Goal: Task Accomplishment & Management: Use online tool/utility

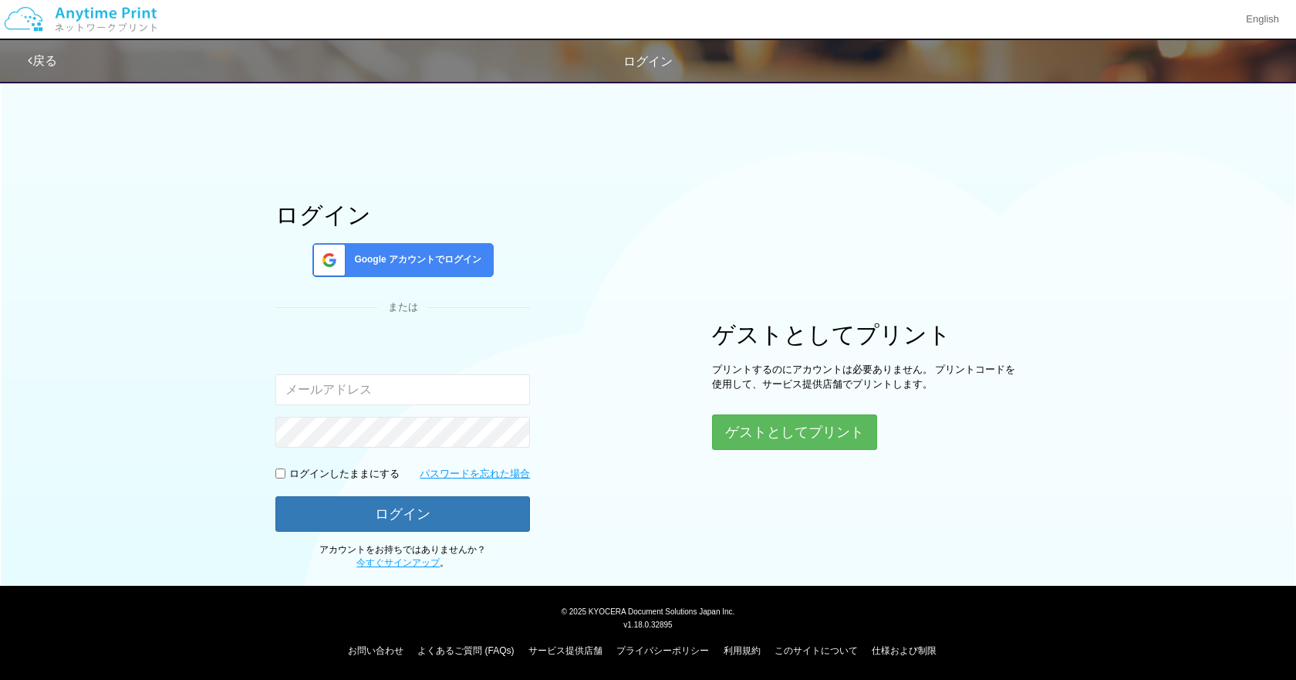
click at [419, 256] on span "Google アカウントでログイン" at bounding box center [414, 259] width 133 height 13
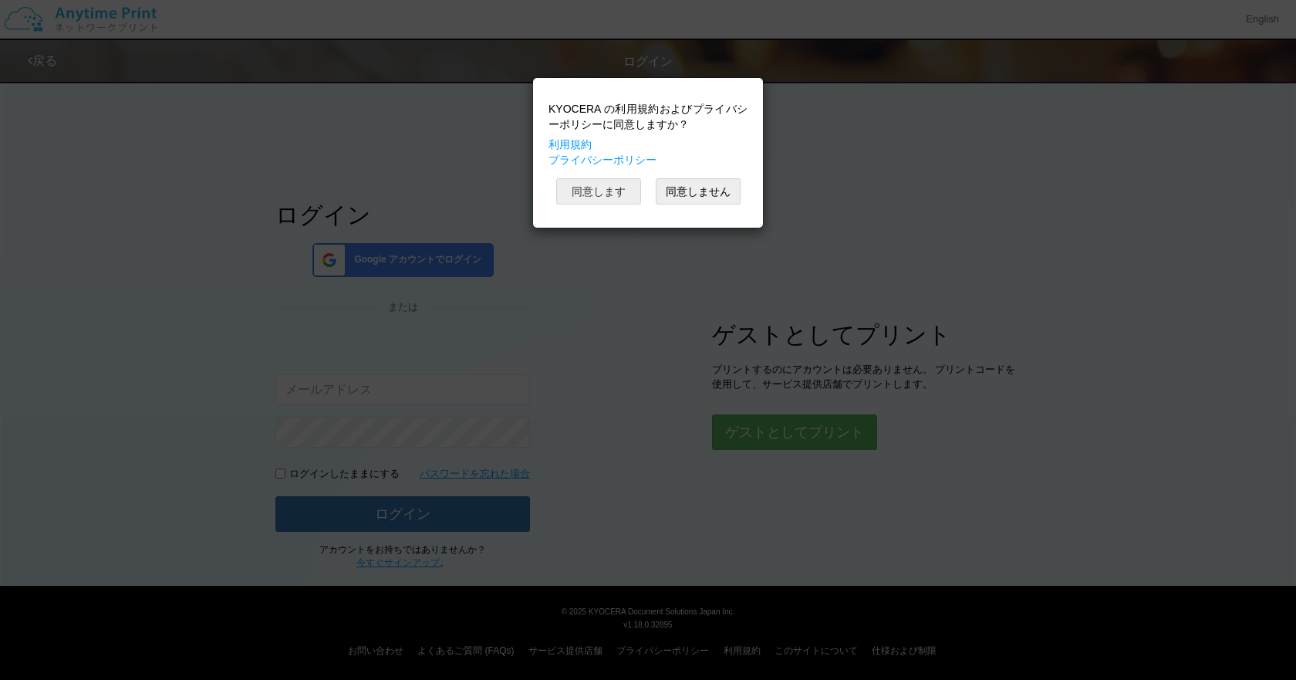
click at [597, 194] on button "同意します" at bounding box center [598, 191] width 85 height 26
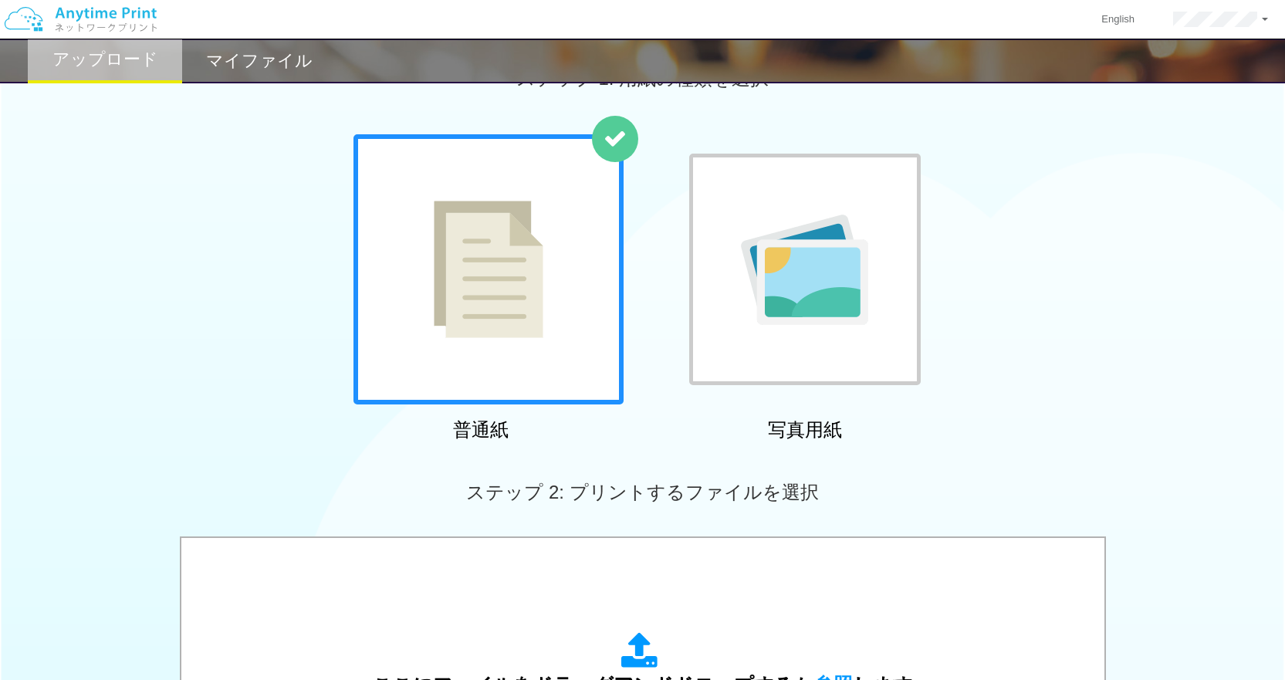
scroll to position [77, 0]
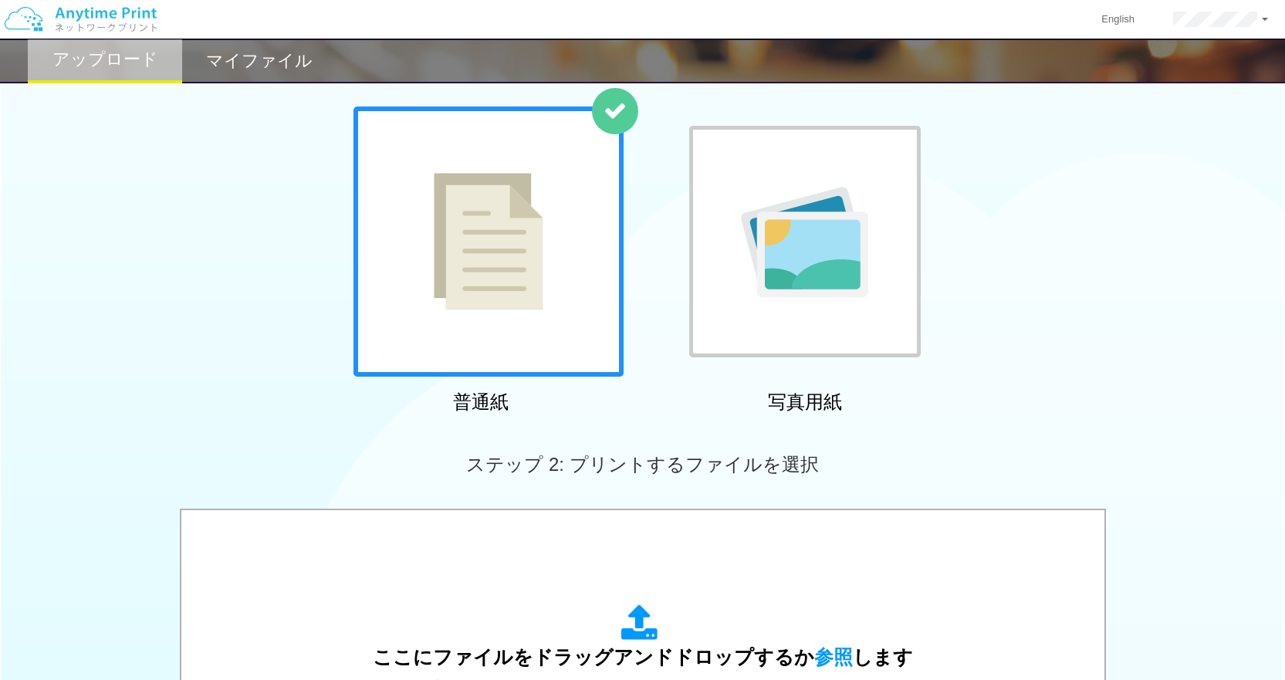
click at [186, 193] on div "普通紙 写真用紙" at bounding box center [642, 262] width 1285 height 313
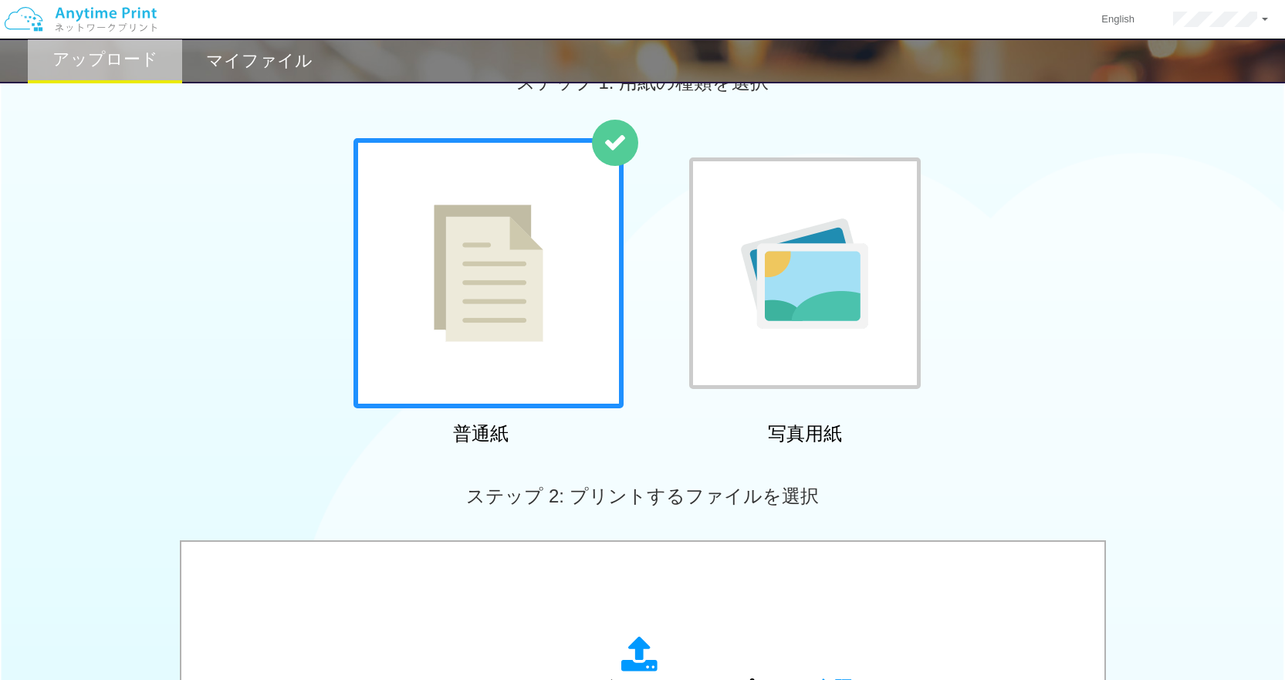
scroll to position [18, 0]
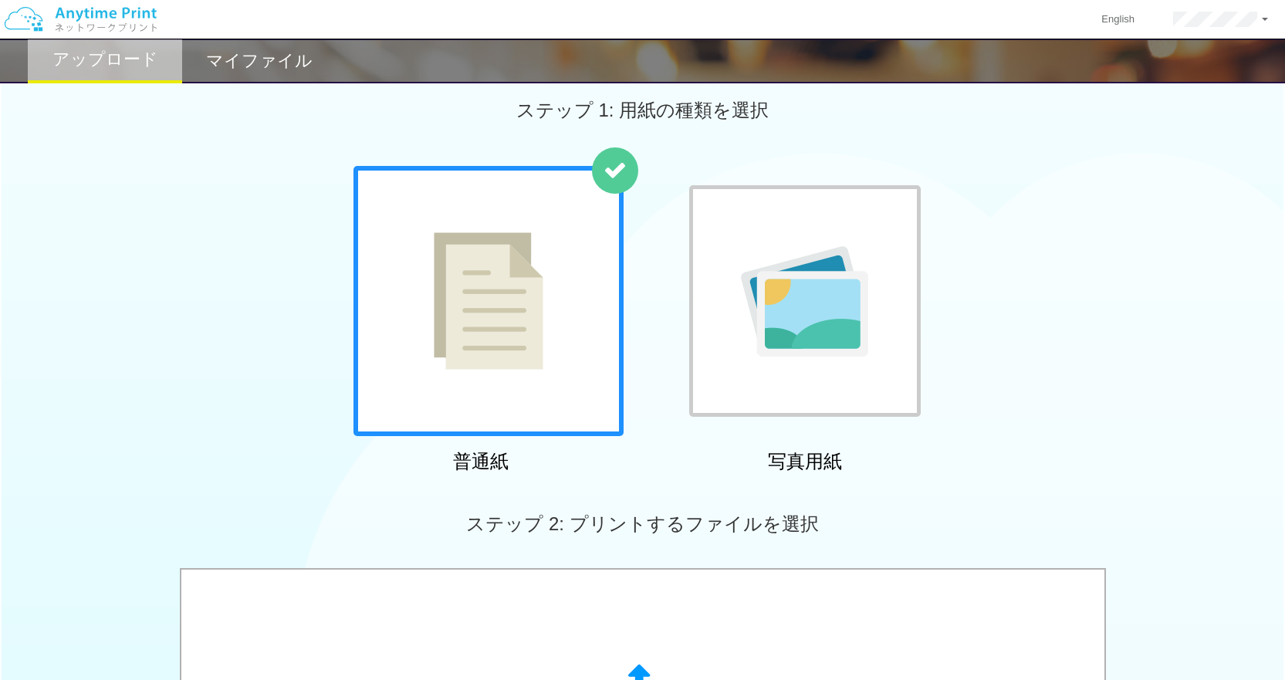
click at [539, 317] on img at bounding box center [489, 300] width 110 height 137
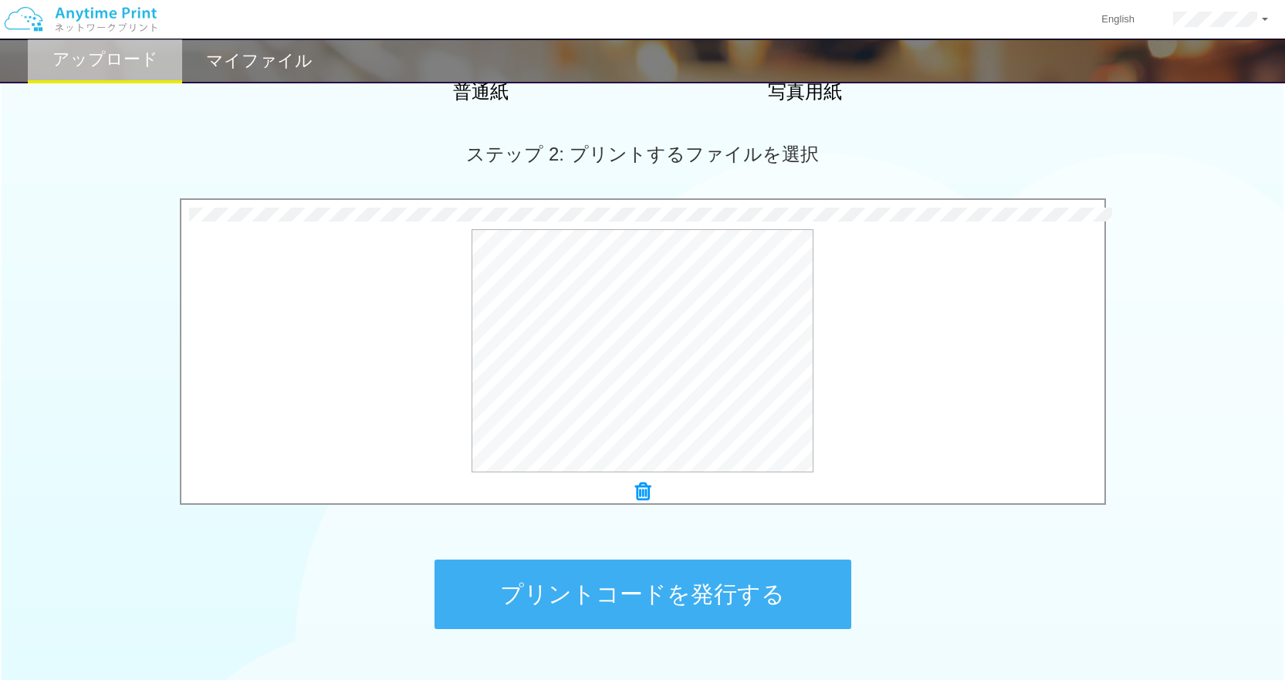
scroll to position [463, 0]
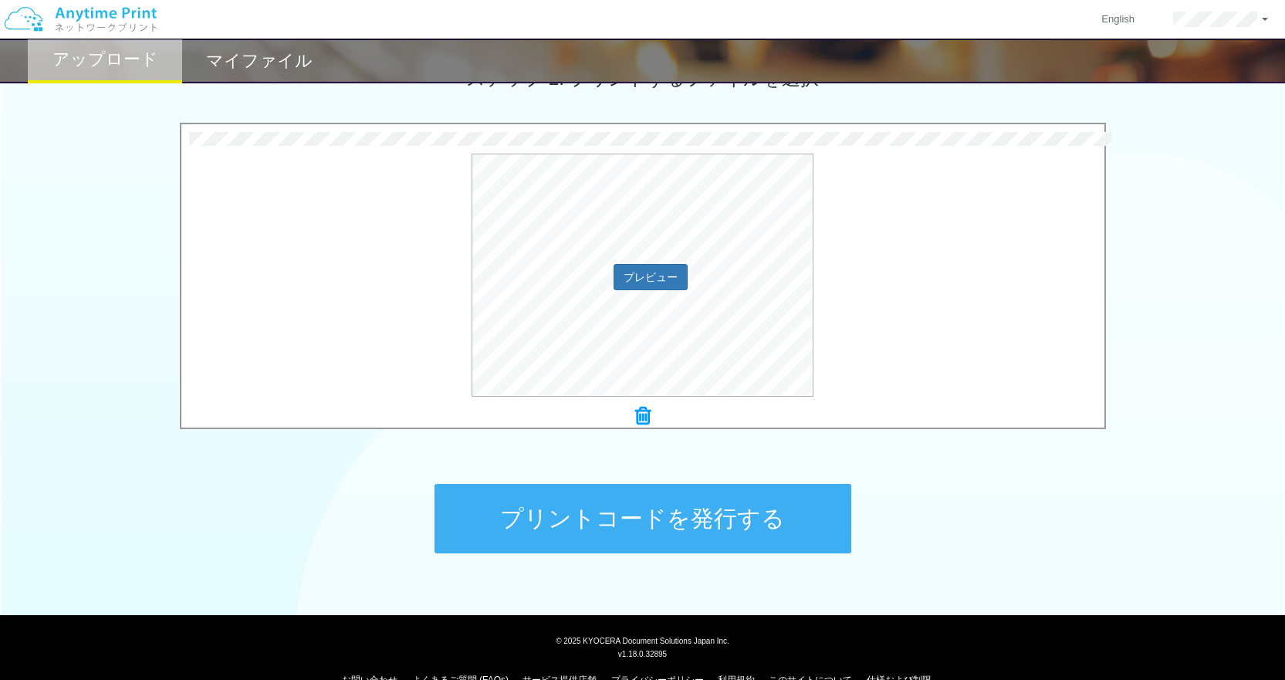
click at [927, 296] on div "プレビュー" at bounding box center [642, 275] width 923 height 243
click at [628, 271] on button "プレビュー" at bounding box center [649, 276] width 73 height 25
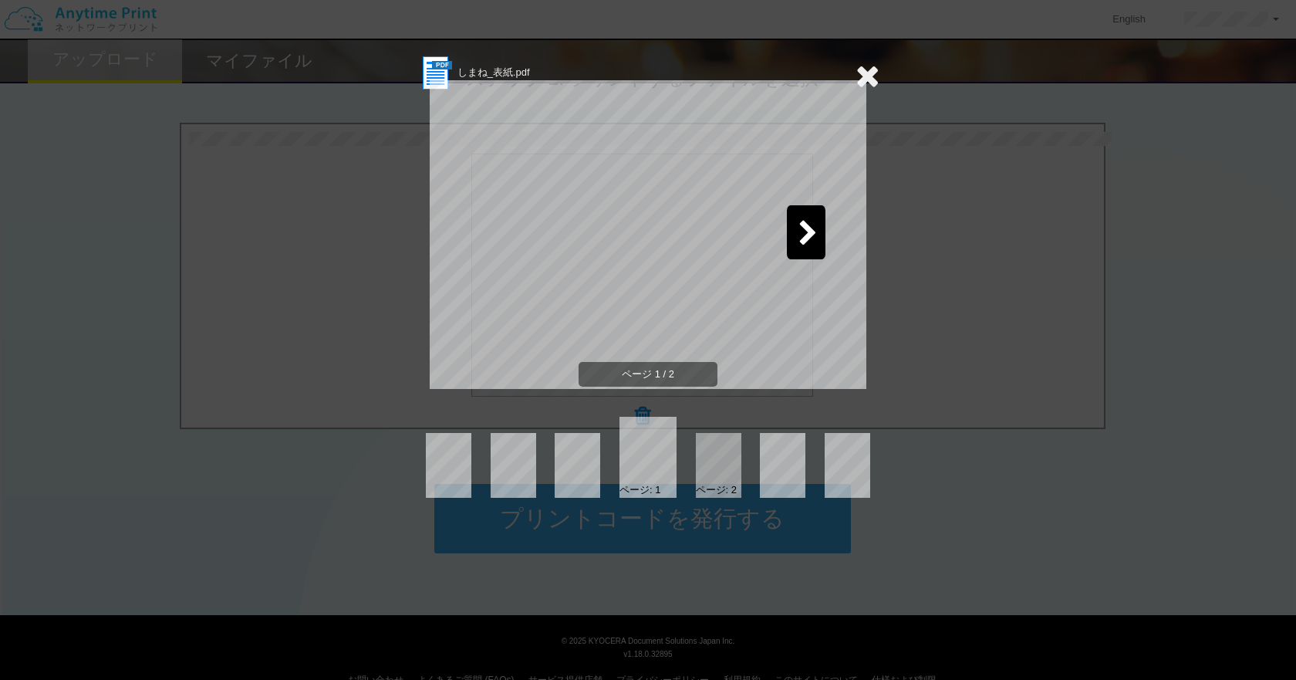
click at [808, 218] on div at bounding box center [806, 232] width 39 height 54
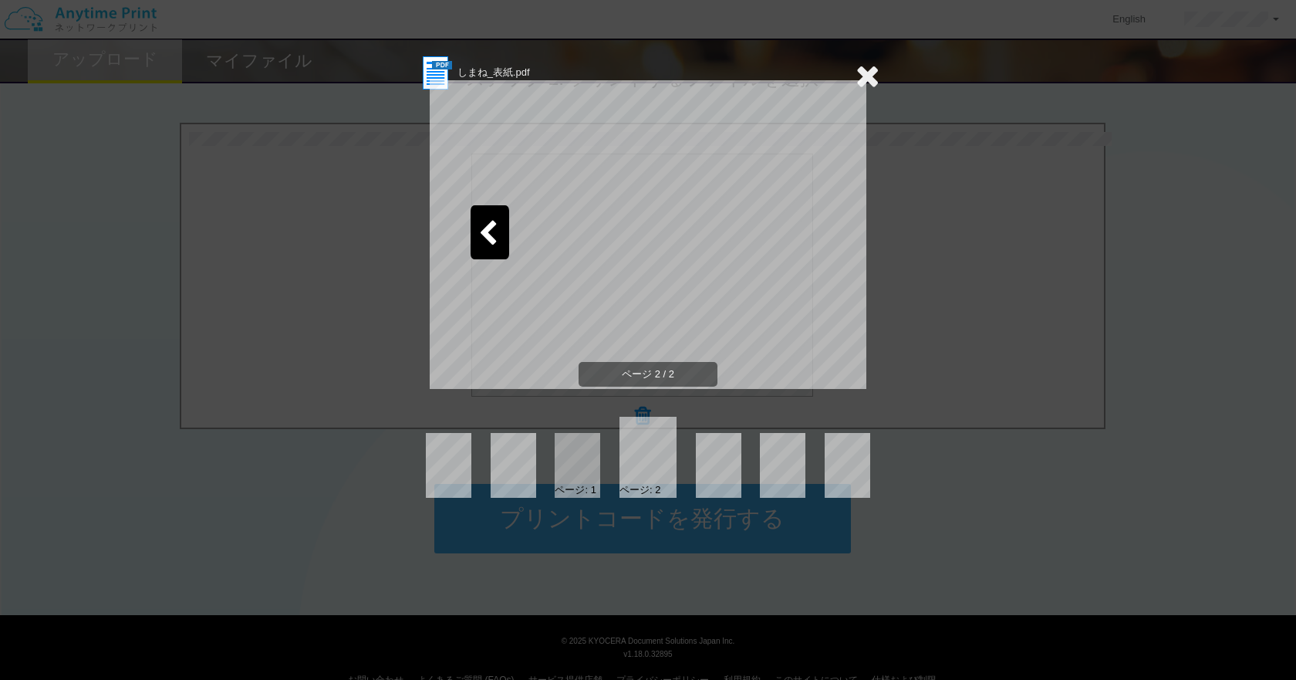
click at [872, 75] on icon at bounding box center [868, 75] width 24 height 31
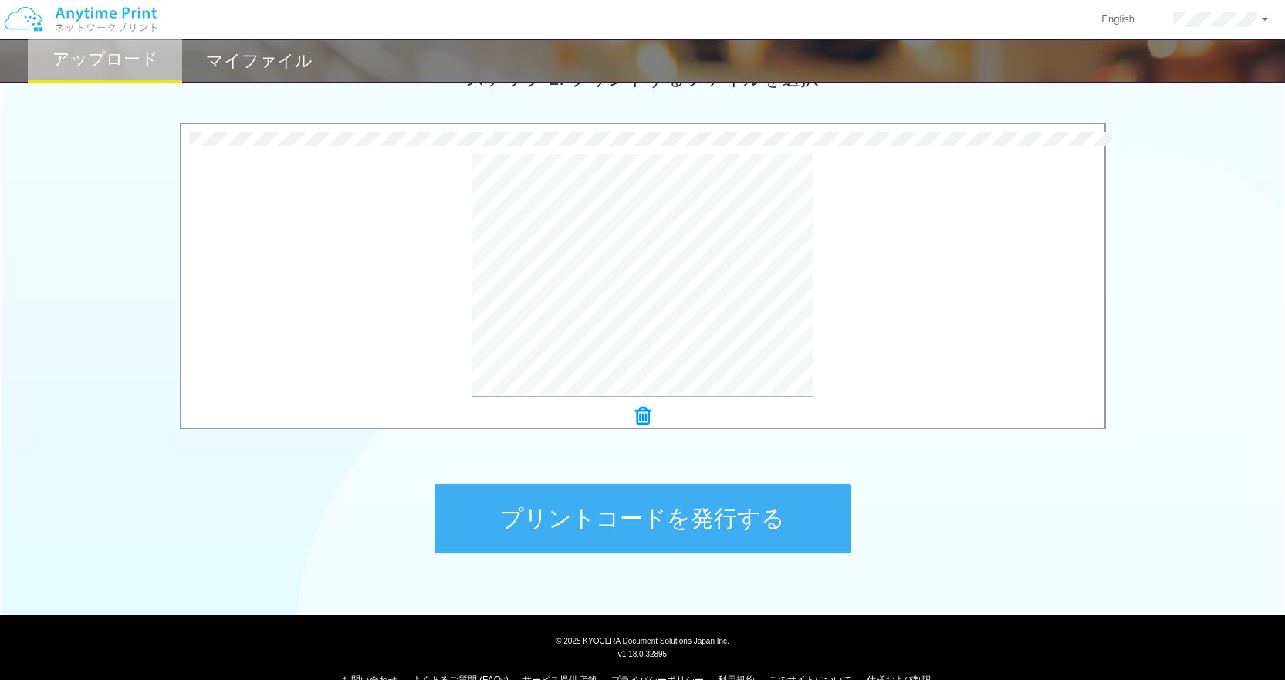
click at [640, 505] on button "プリントコードを発行する" at bounding box center [642, 518] width 417 height 69
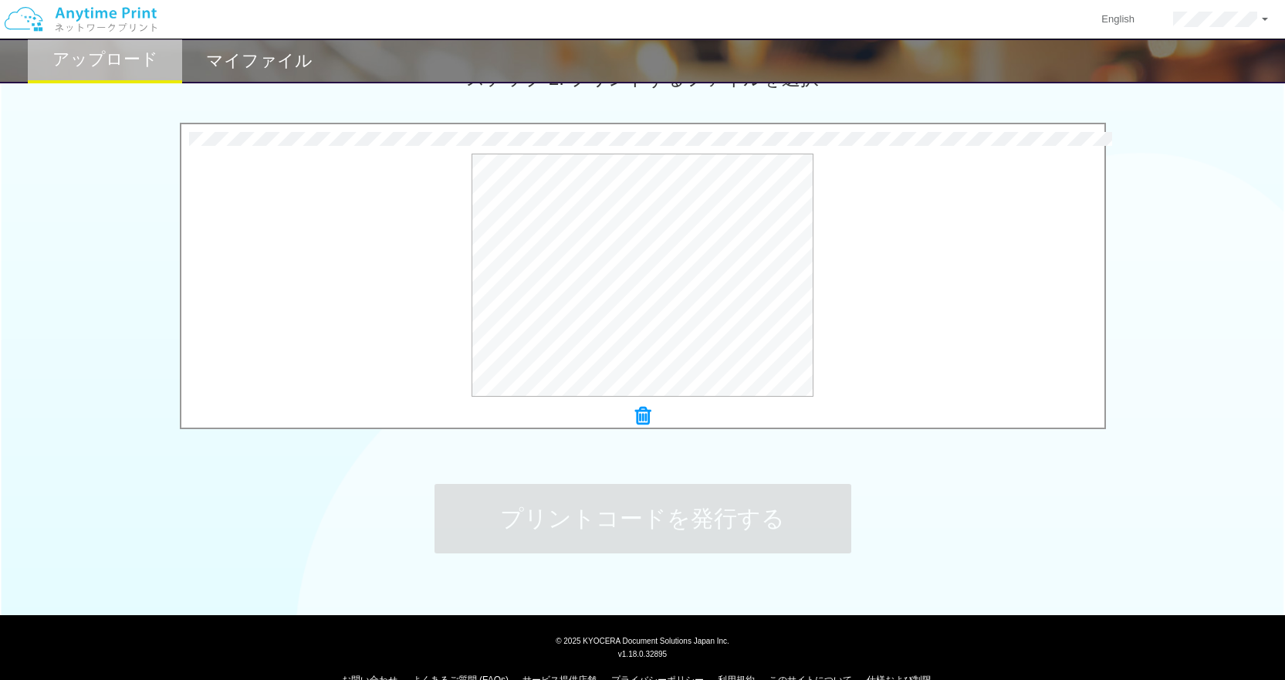
scroll to position [0, 0]
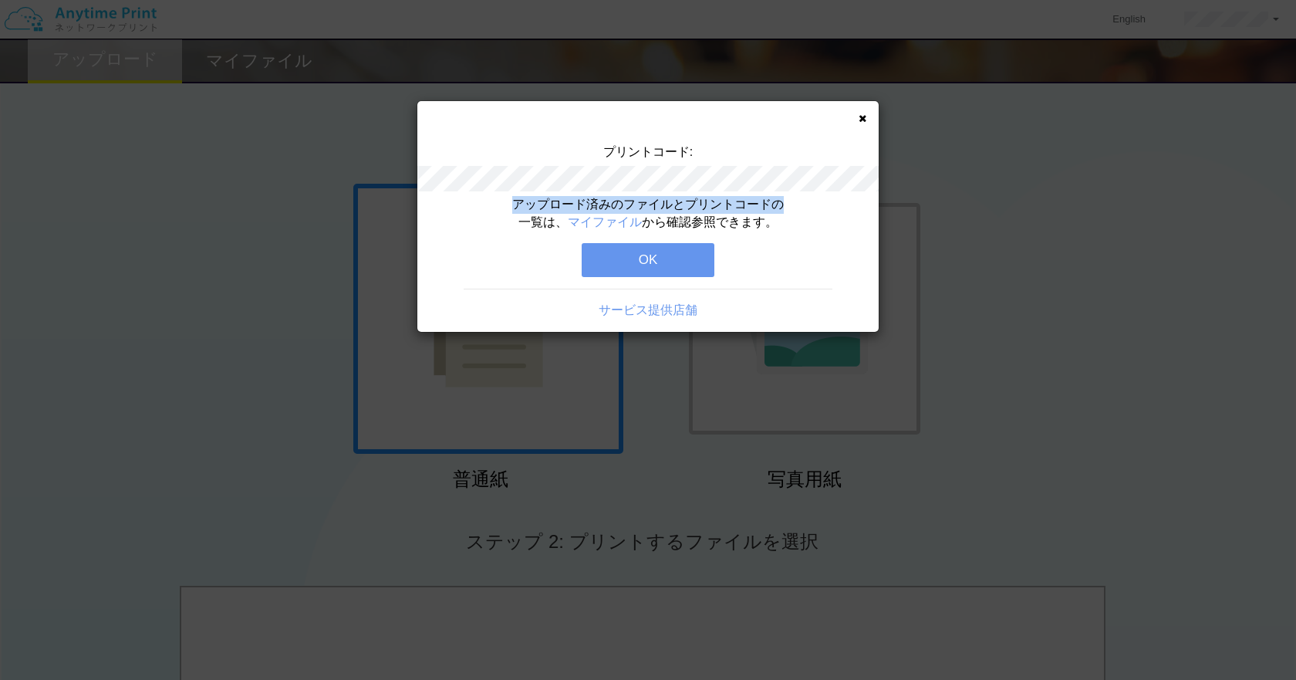
drag, startPoint x: 515, startPoint y: 202, endPoint x: 819, endPoint y: 202, distance: 304.8
click at [819, 202] on div "アップロード済みのファイルとプリントコードの一覧は、 マイファイル から確認参照できます。 OK サービス提供店舗" at bounding box center [647, 264] width 461 height 136
click at [783, 225] on div "アップロード済みのファイルとプリントコードの一覧は、 マイファイル から確認参照できます。" at bounding box center [648, 213] width 277 height 35
click at [650, 248] on button "OK" at bounding box center [648, 260] width 133 height 34
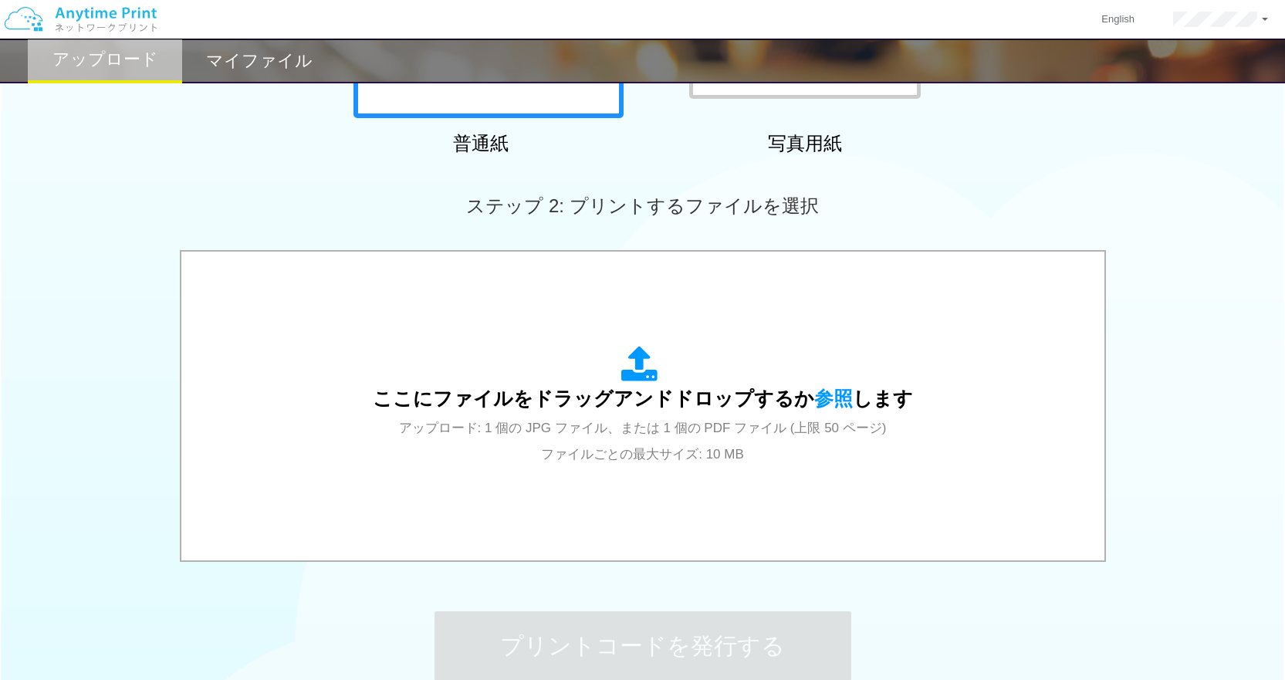
scroll to position [309, 0]
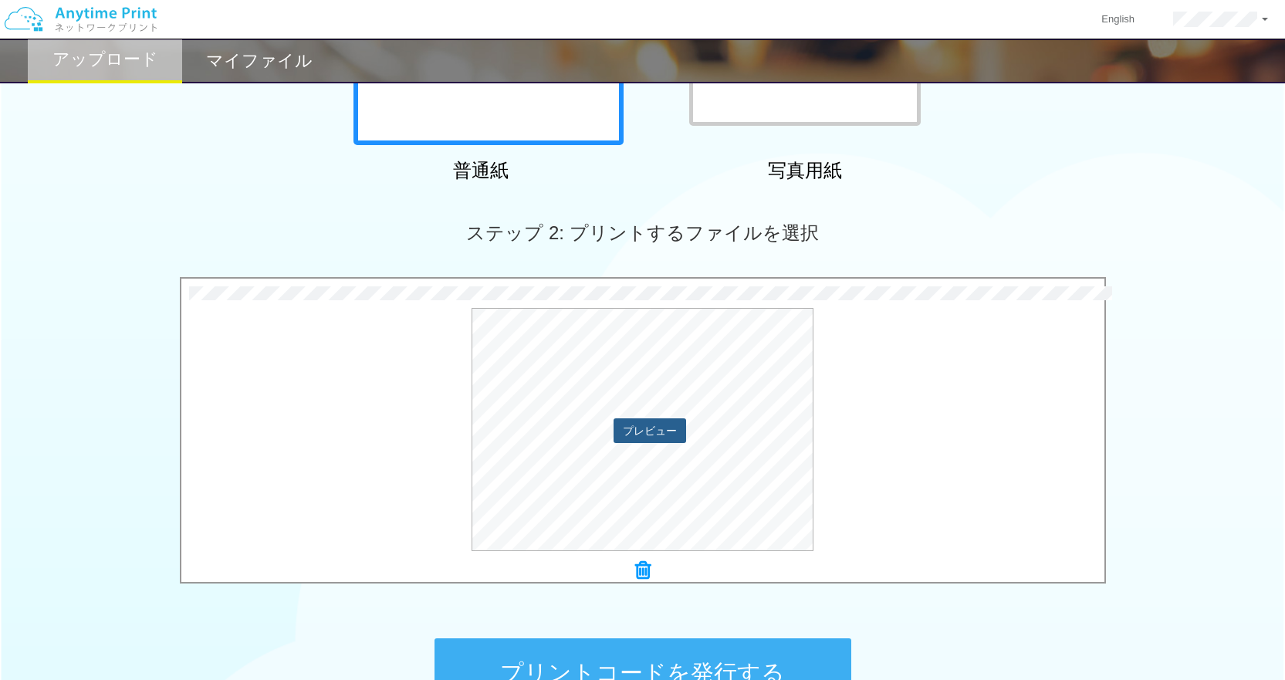
click at [644, 439] on button "プレビュー" at bounding box center [649, 430] width 73 height 25
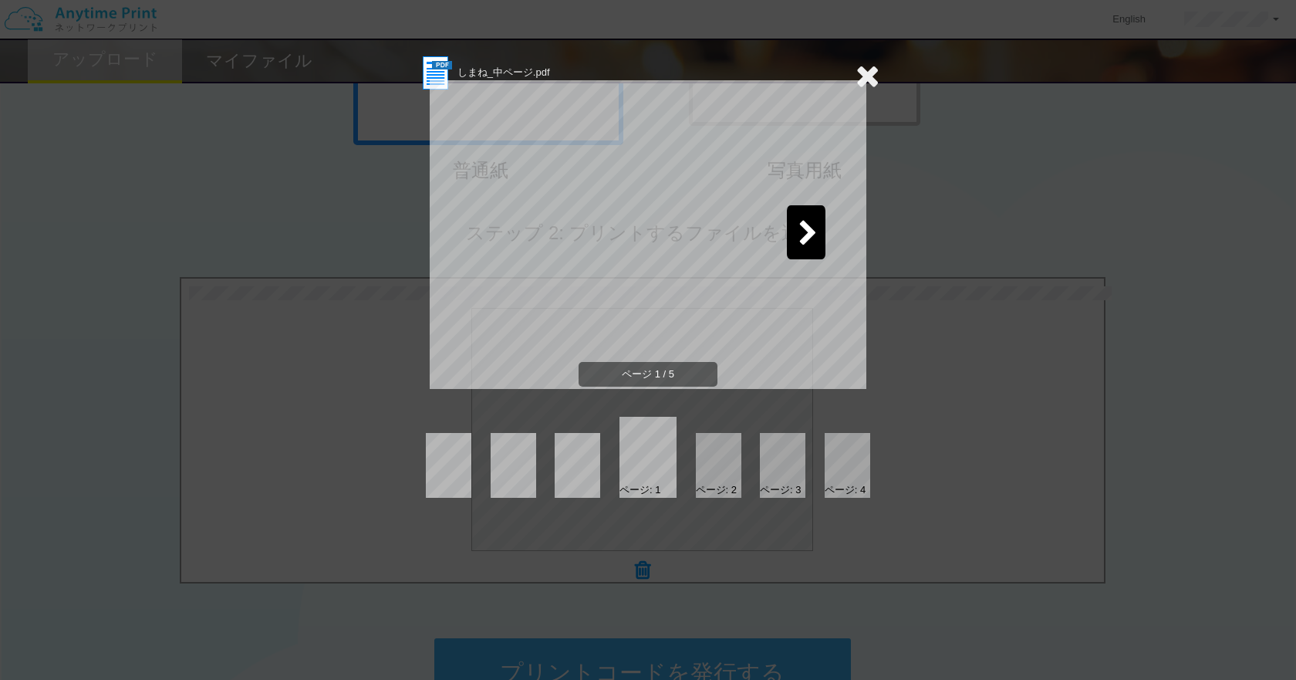
click at [802, 231] on icon at bounding box center [808, 234] width 19 height 27
click at [491, 232] on icon at bounding box center [487, 234] width 19 height 27
click at [805, 225] on icon at bounding box center [808, 234] width 19 height 27
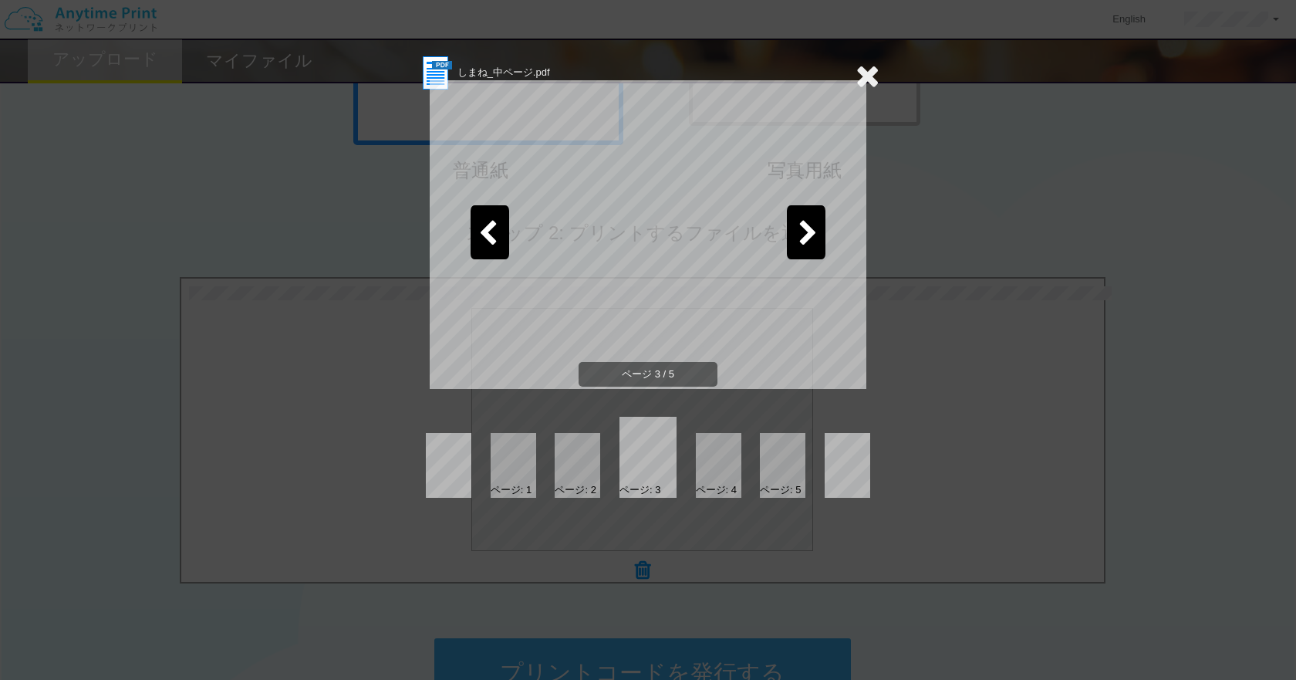
click at [805, 225] on icon at bounding box center [808, 234] width 19 height 27
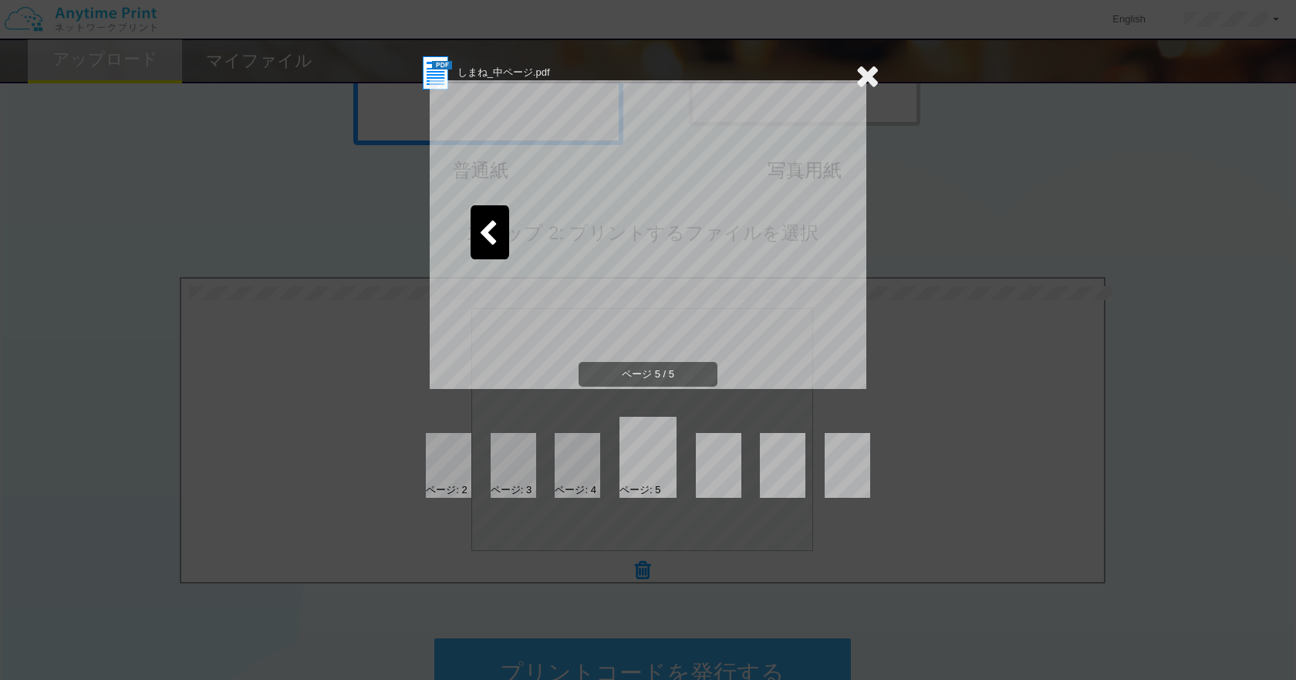
click at [863, 67] on icon at bounding box center [868, 75] width 24 height 31
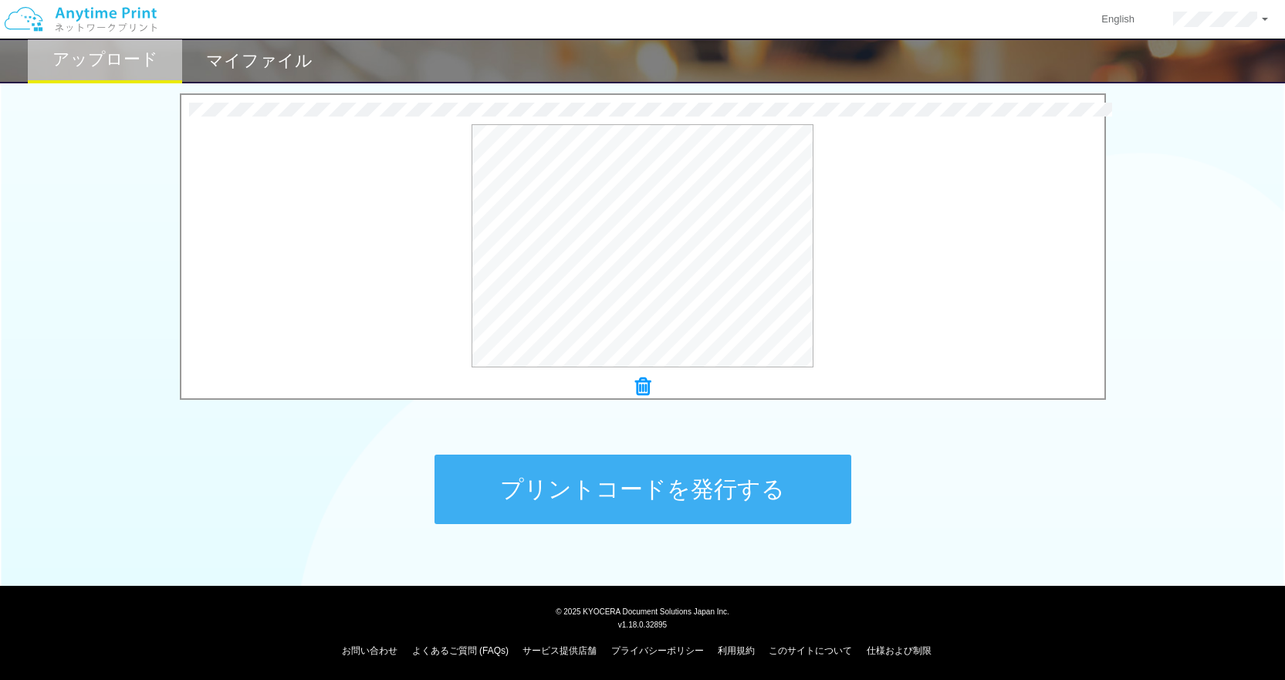
scroll to position [494, 0]
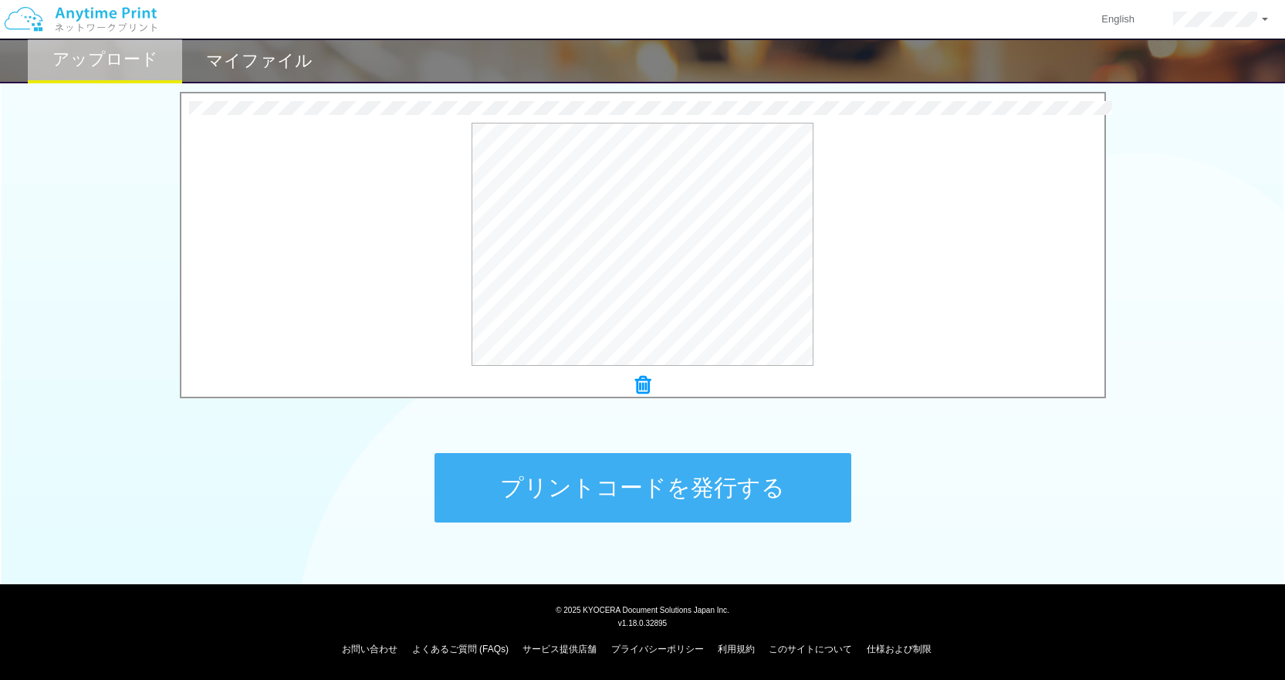
click at [702, 498] on button "プリントコードを発行する" at bounding box center [642, 487] width 417 height 69
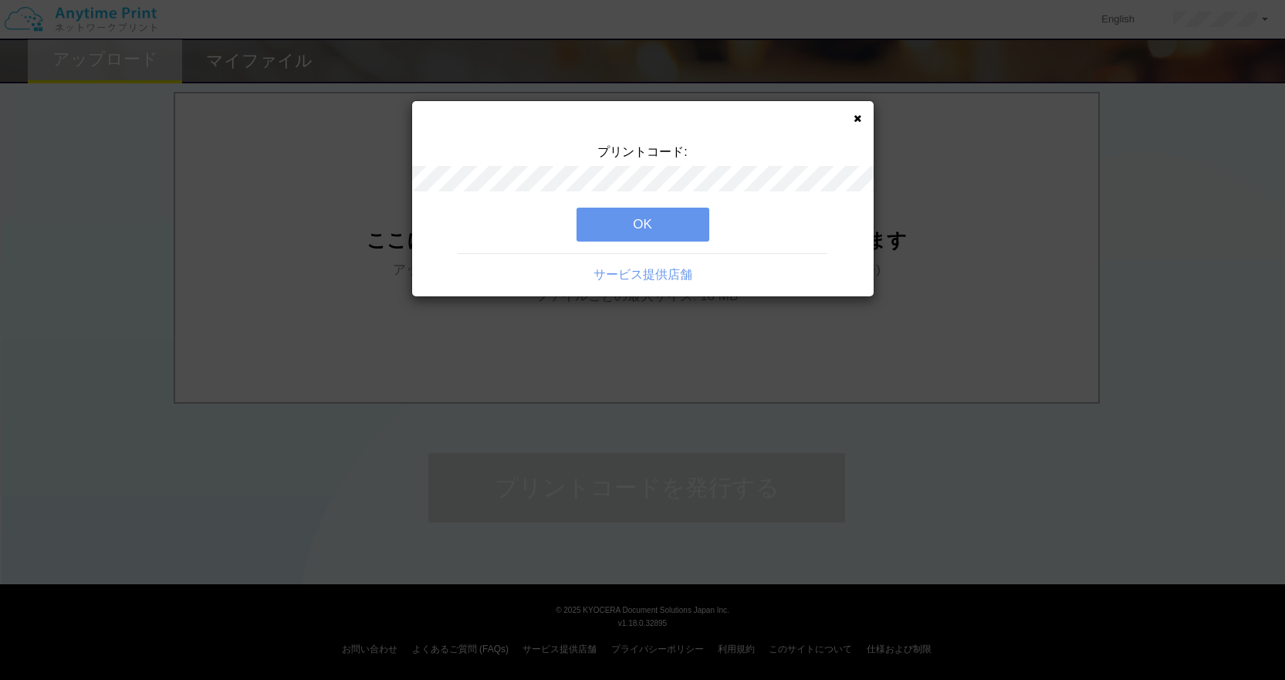
scroll to position [0, 0]
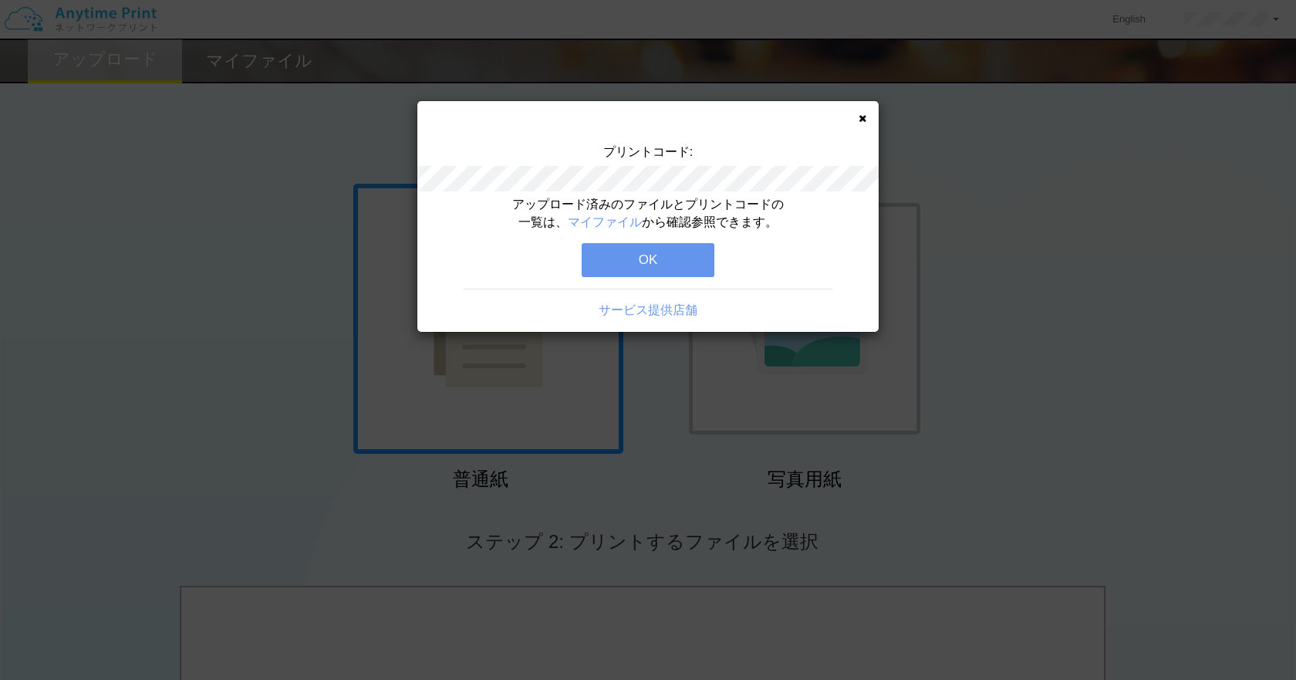
click at [633, 256] on button "OK" at bounding box center [648, 260] width 133 height 34
